Goal: Check status

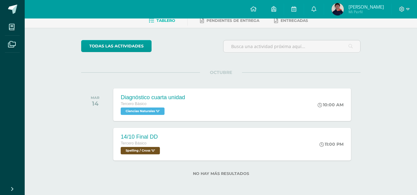
scroll to position [34, 0]
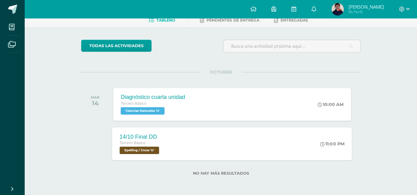
click at [283, 131] on div "14/10 Final DD Tercero Básico Spelling / Cross 'U' 11:00 PM 14/10 Final DD Spel…" at bounding box center [232, 144] width 240 height 33
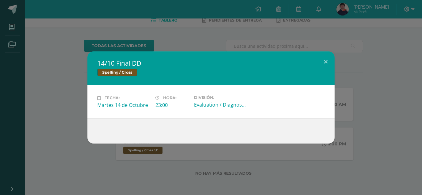
click at [273, 36] on div "14/10 Final DD Spelling / Cross Fecha: Martes 14 de Octubre Hora: 23:00 Divisió…" at bounding box center [211, 97] width 422 height 195
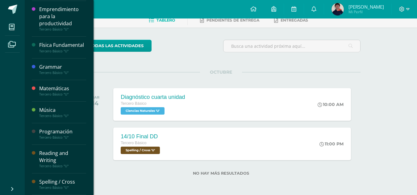
scroll to position [34, 0]
click at [49, 164] on div "Tercero Básico "U"" at bounding box center [62, 166] width 47 height 4
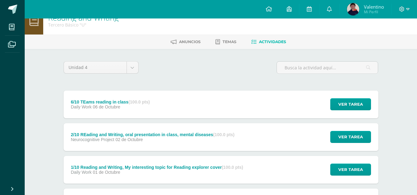
scroll to position [12, 0]
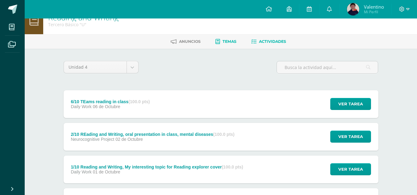
click at [232, 45] on link "Temas" at bounding box center [226, 42] width 21 height 10
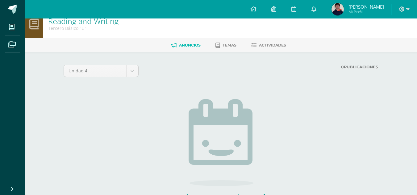
scroll to position [8, 0]
click at [260, 42] on link "Actividades" at bounding box center [268, 46] width 35 height 10
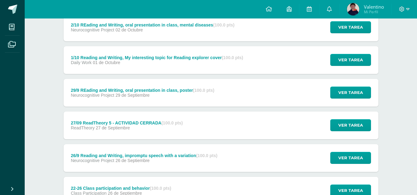
scroll to position [122, 0]
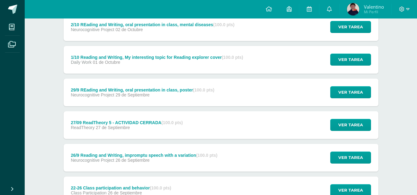
click at [201, 114] on div "27/09 ReadTheory 5 - ACTIVIDAD CERRADA (100.0 pts) ReadTheory 27 de Septiembre …" at bounding box center [221, 125] width 315 height 28
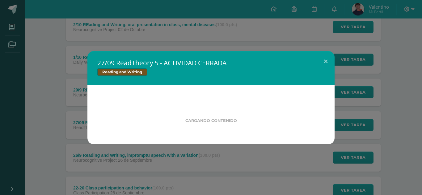
click at [201, 114] on div "Cargando contenido" at bounding box center [211, 114] width 208 height 18
click at [326, 65] on button at bounding box center [326, 61] width 18 height 21
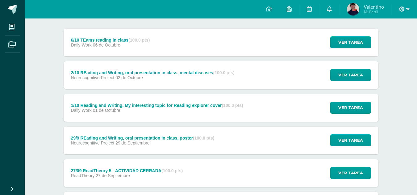
scroll to position [0, 0]
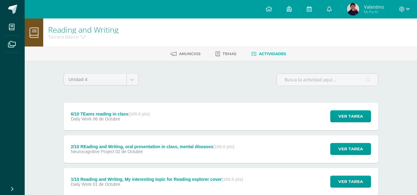
click at [351, 14] on img at bounding box center [353, 9] width 12 height 12
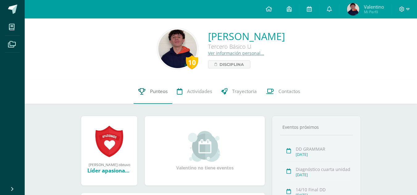
click at [151, 90] on span "Punteos" at bounding box center [159, 91] width 18 height 6
click at [137, 89] on link "Punteos" at bounding box center [153, 91] width 39 height 25
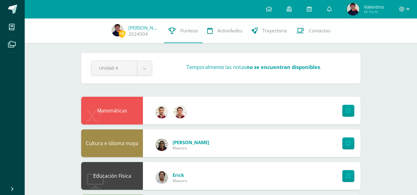
click at [208, 181] on div "Educación Física [PERSON_NAME] Maestro" at bounding box center [221, 176] width 280 height 28
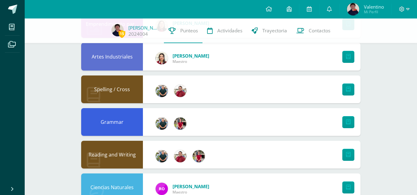
scroll to position [316, 0]
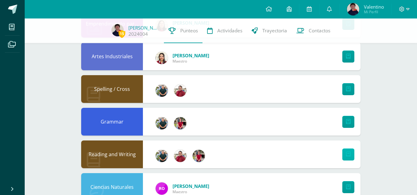
click at [348, 154] on icon at bounding box center [348, 154] width 5 height 5
